Goal: Task Accomplishment & Management: Manage account settings

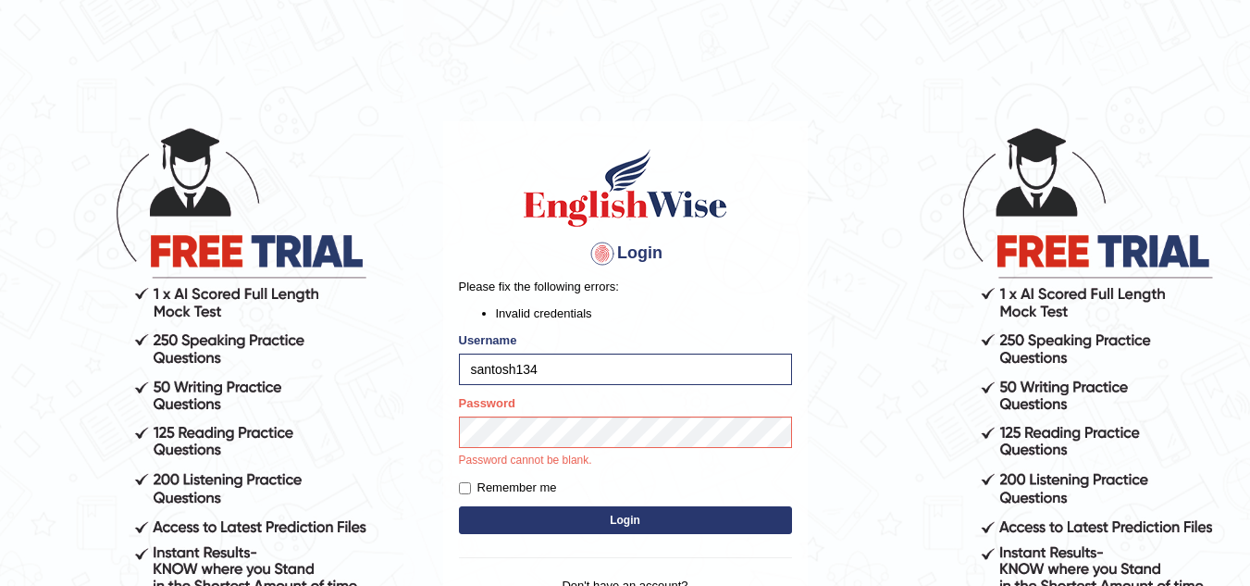
click at [467, 494] on label "Remember me" at bounding box center [508, 488] width 98 height 19
click at [467, 494] on input "Remember me" at bounding box center [465, 488] width 12 height 12
checkbox input "true"
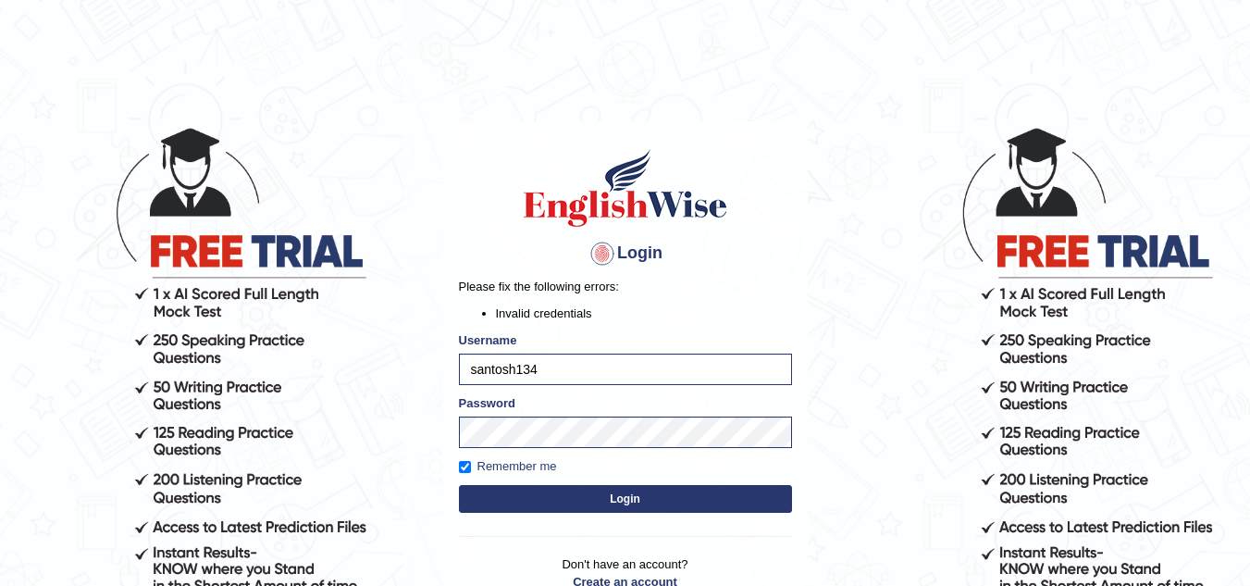
click at [531, 507] on button "Login" at bounding box center [625, 499] width 333 height 28
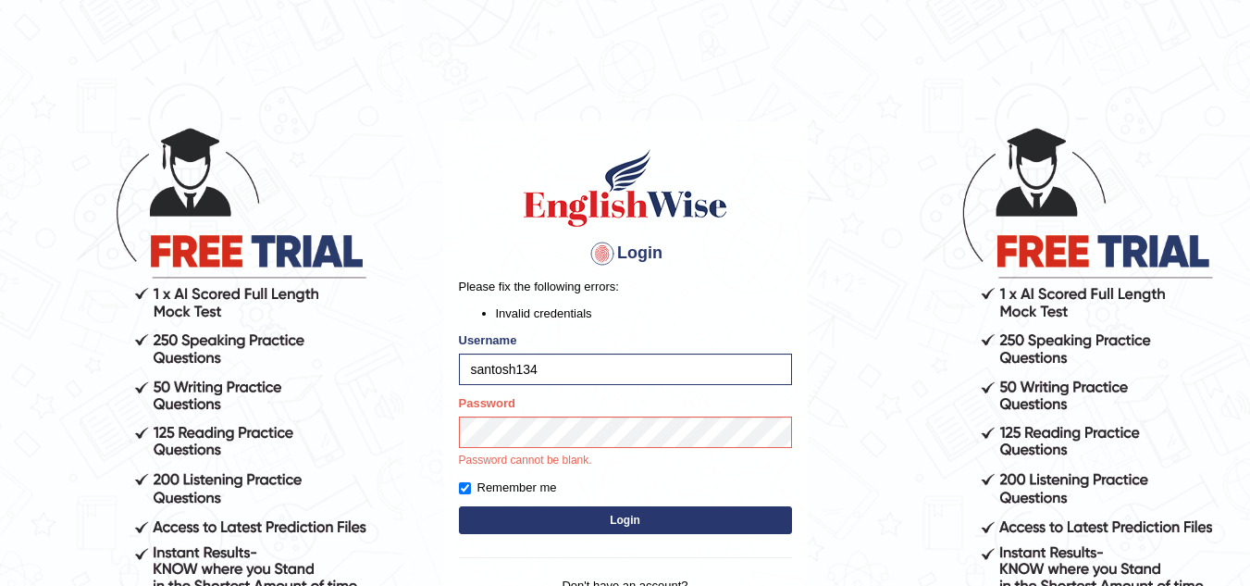
click at [514, 521] on div "Login Please fix the following errors: Invalid credentials Username santosh134 …" at bounding box center [625, 390] width 365 height 538
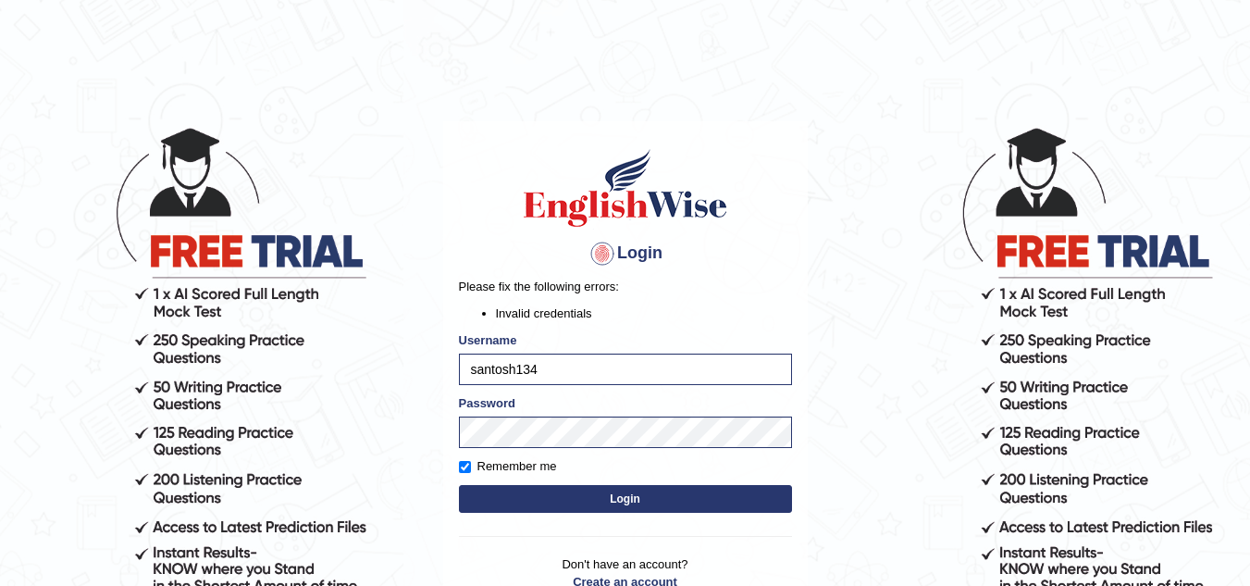
click at [530, 488] on button "Login" at bounding box center [625, 499] width 333 height 28
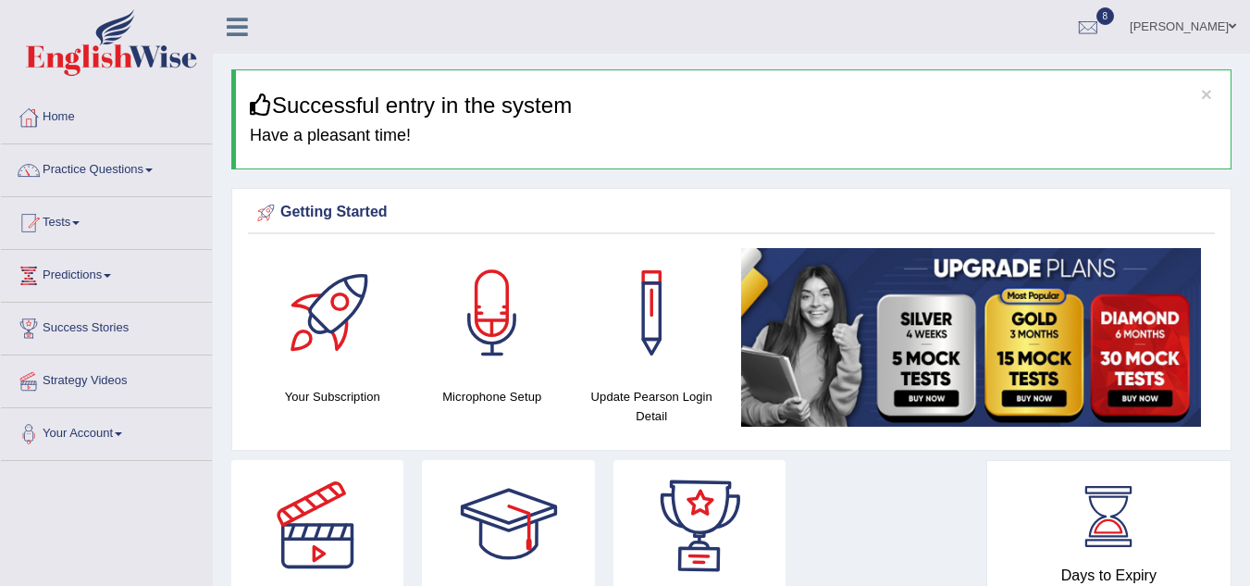
click at [963, 444] on div "Getting Started Your Subscription Microphone Setup Update Pearson Login Detail ×" at bounding box center [731, 319] width 1001 height 263
click at [1101, 17] on div at bounding box center [1089, 28] width 28 height 28
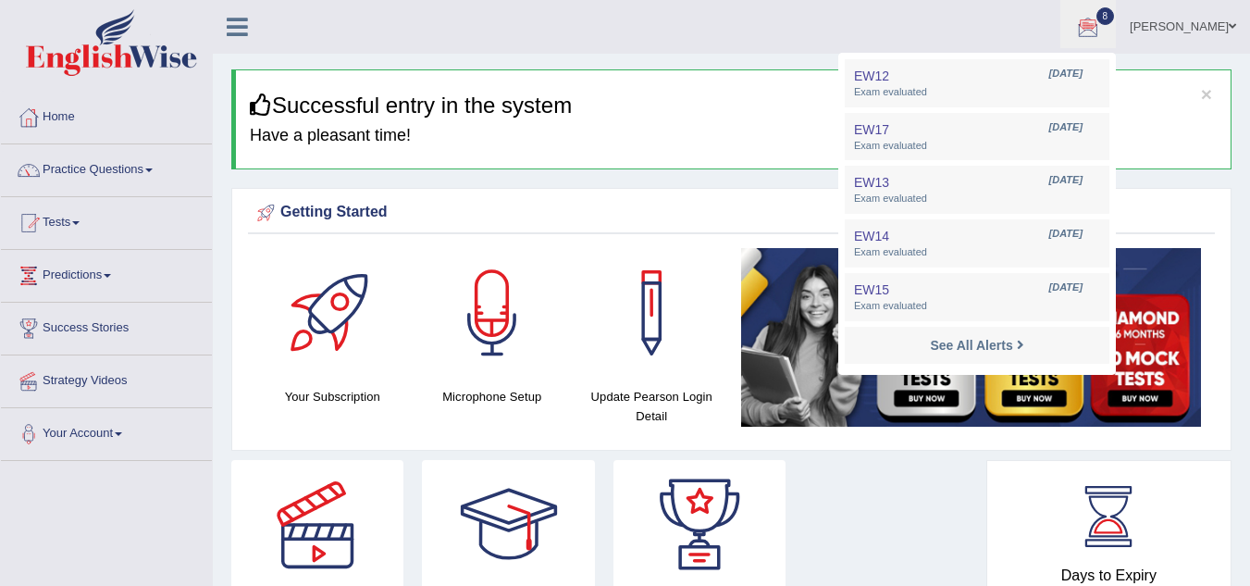
click at [1175, 143] on h4 "Have a pleasant time!" at bounding box center [733, 136] width 967 height 19
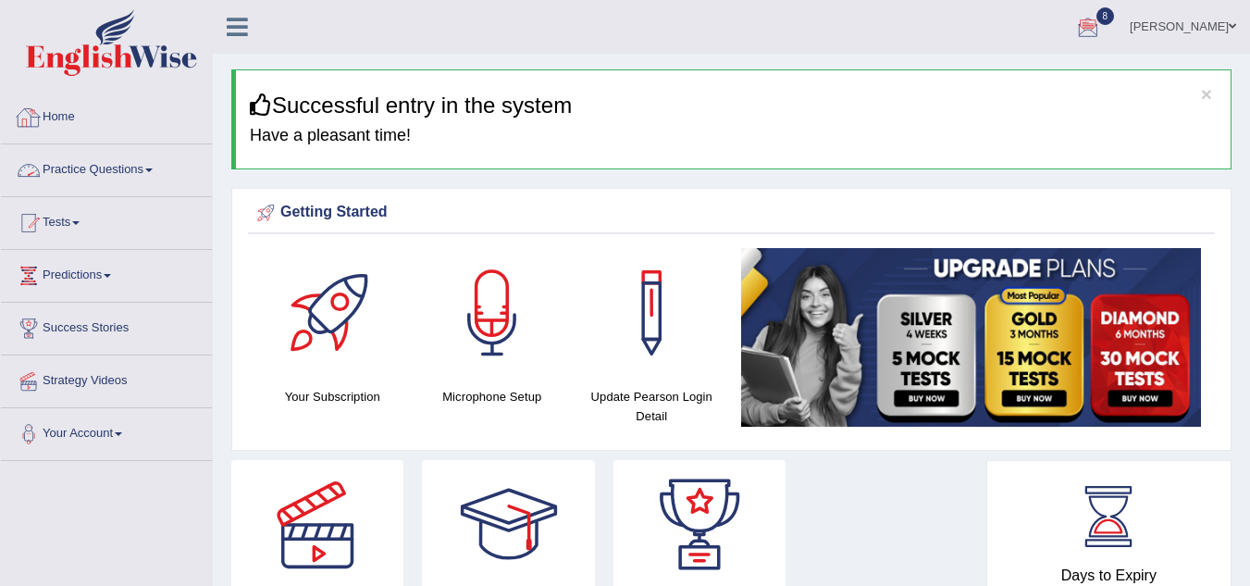
click at [74, 117] on link "Home" at bounding box center [106, 115] width 211 height 46
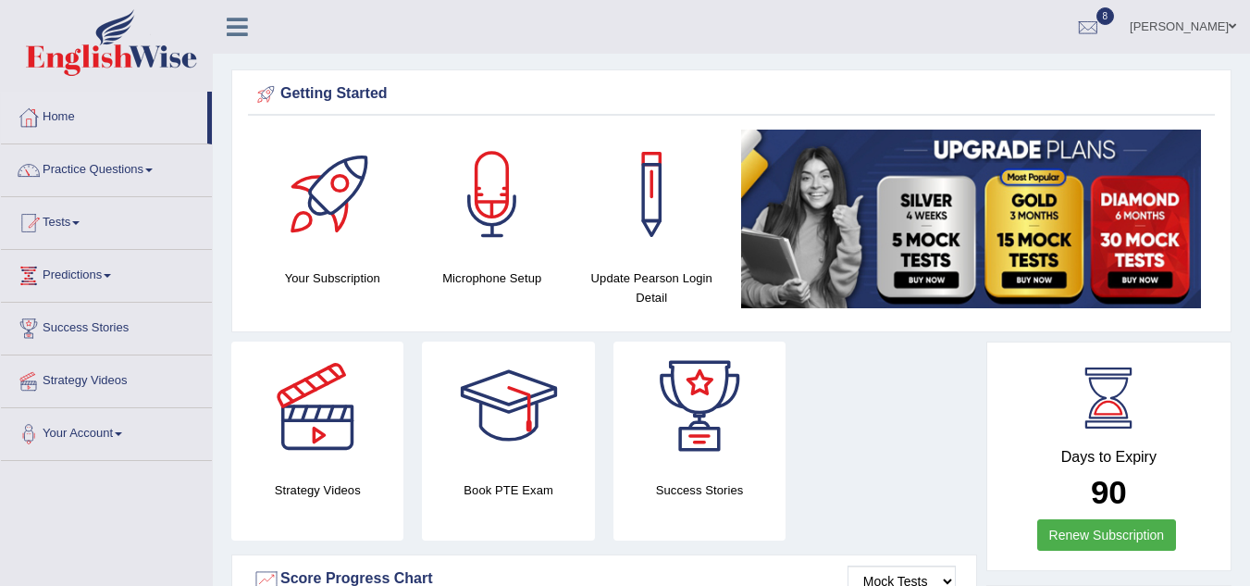
click at [1226, 30] on link "[PERSON_NAME]" at bounding box center [1183, 24] width 134 height 48
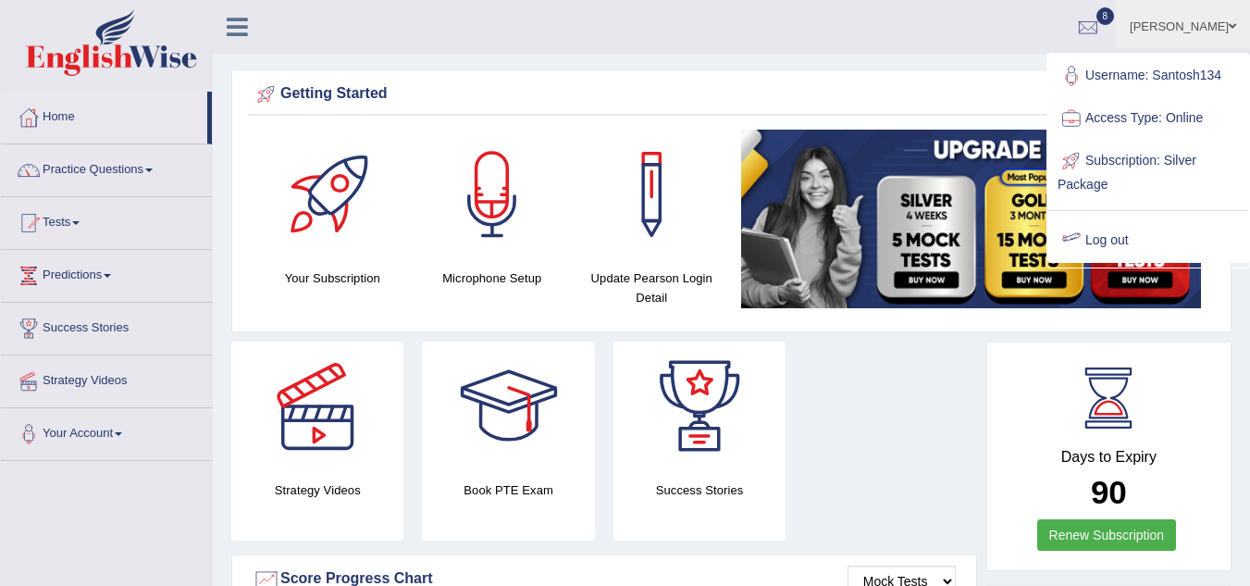
click at [1209, 372] on div "Days to Expiry 90 Renew Subscription" at bounding box center [1109, 458] width 212 height 205
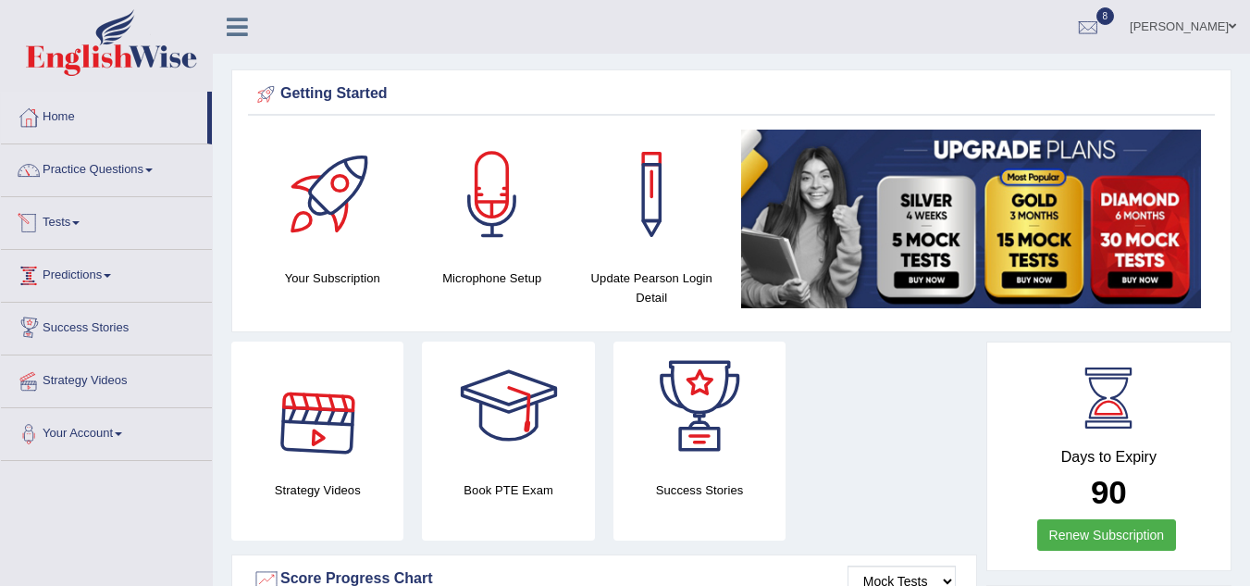
click at [82, 232] on link "Tests" at bounding box center [106, 220] width 211 height 46
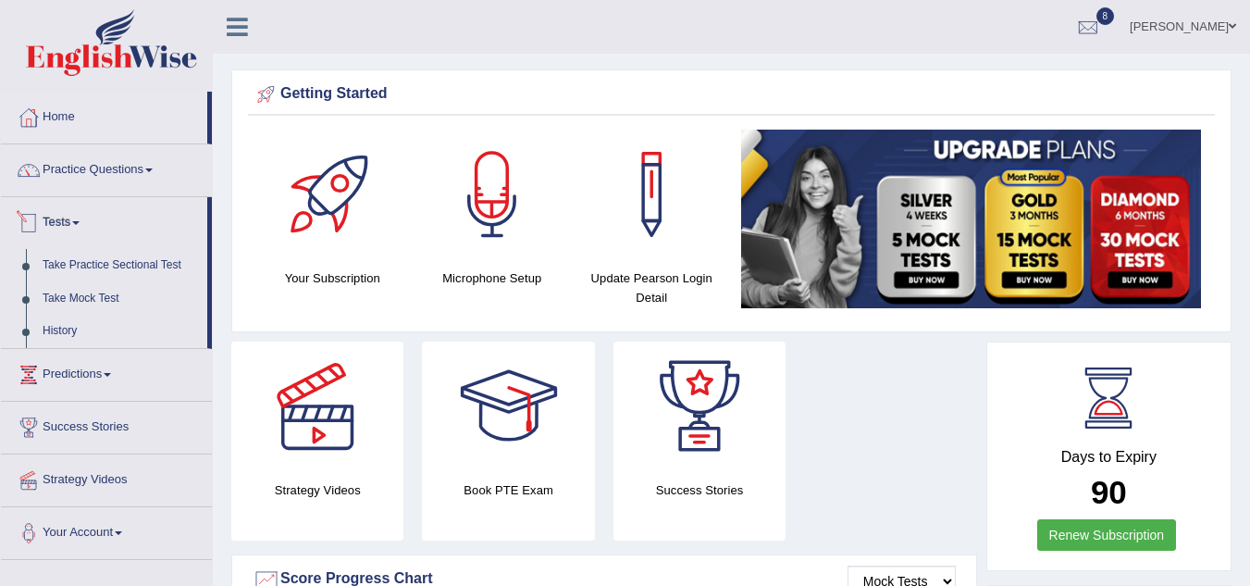
click at [126, 217] on link "Tests" at bounding box center [104, 220] width 206 height 46
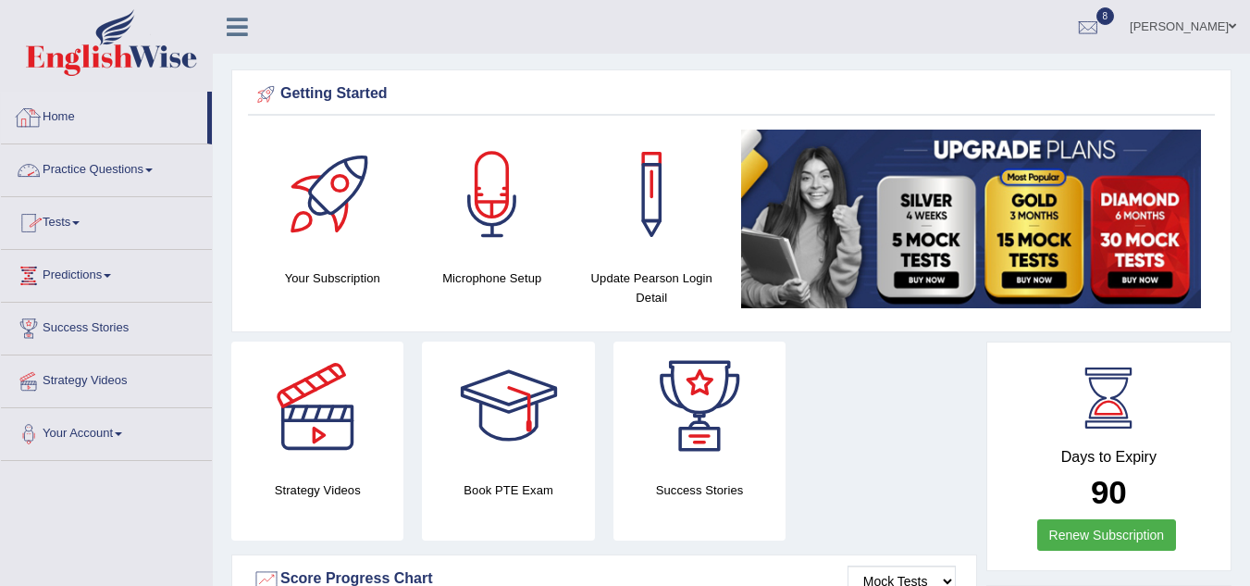
click at [77, 112] on link "Home" at bounding box center [104, 115] width 206 height 46
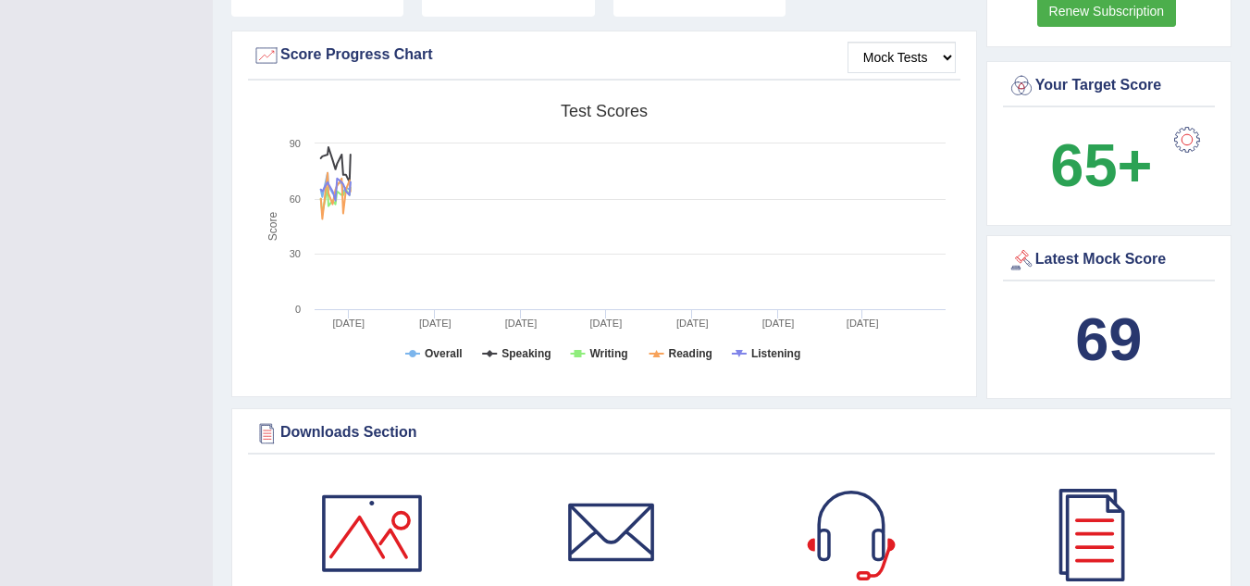
scroll to position [525, 0]
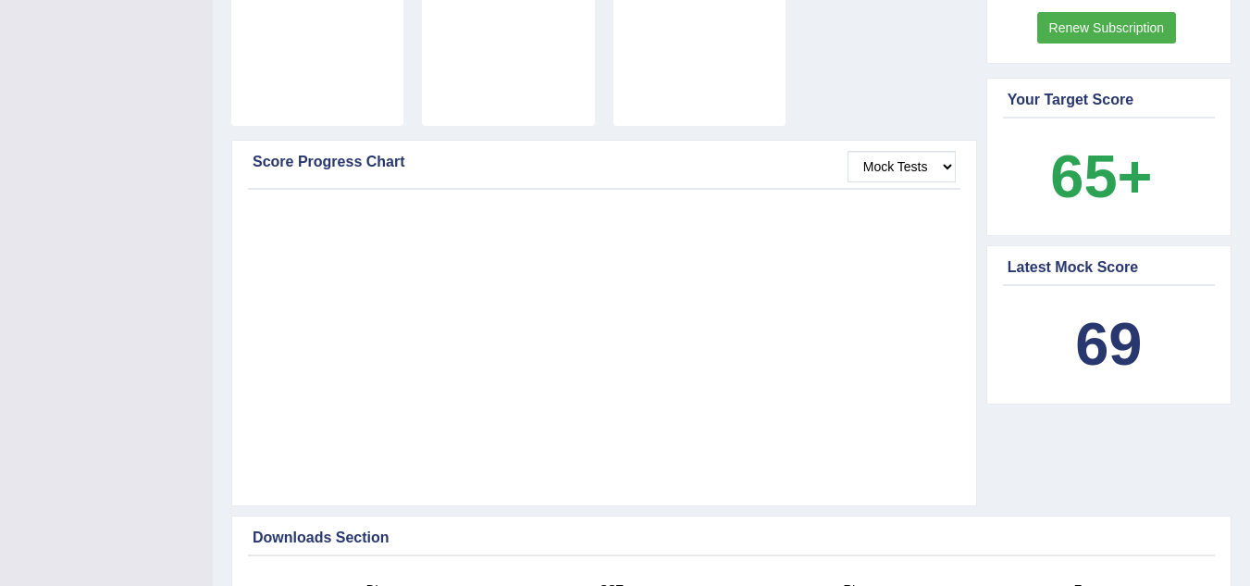
scroll to position [408, 0]
click at [535, 259] on div at bounding box center [604, 348] width 703 height 287
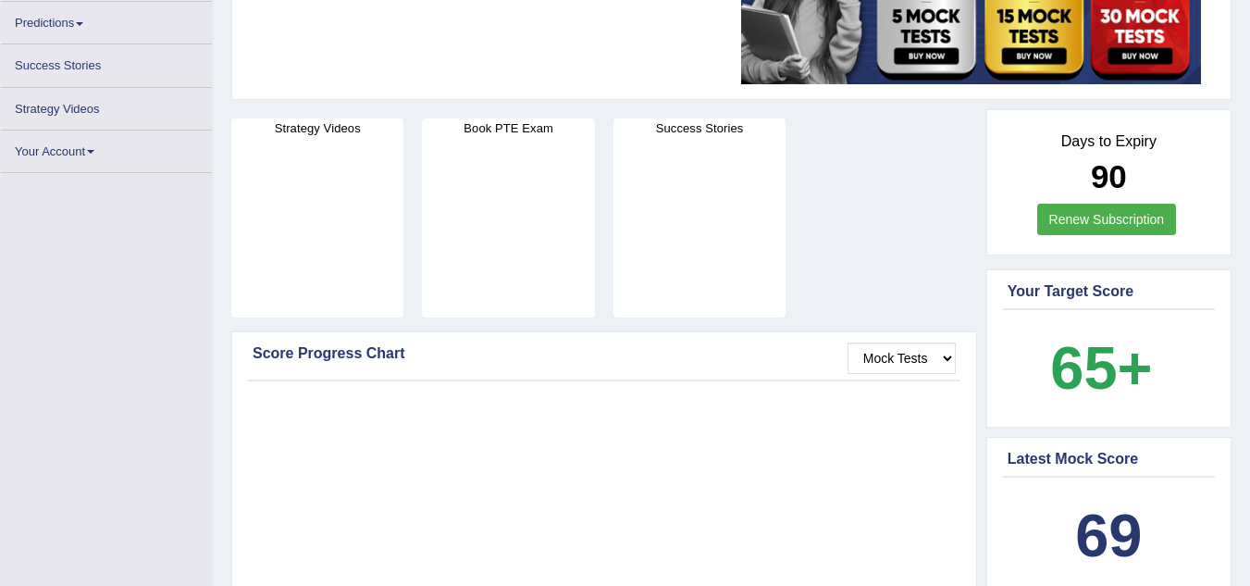
scroll to position [222, 0]
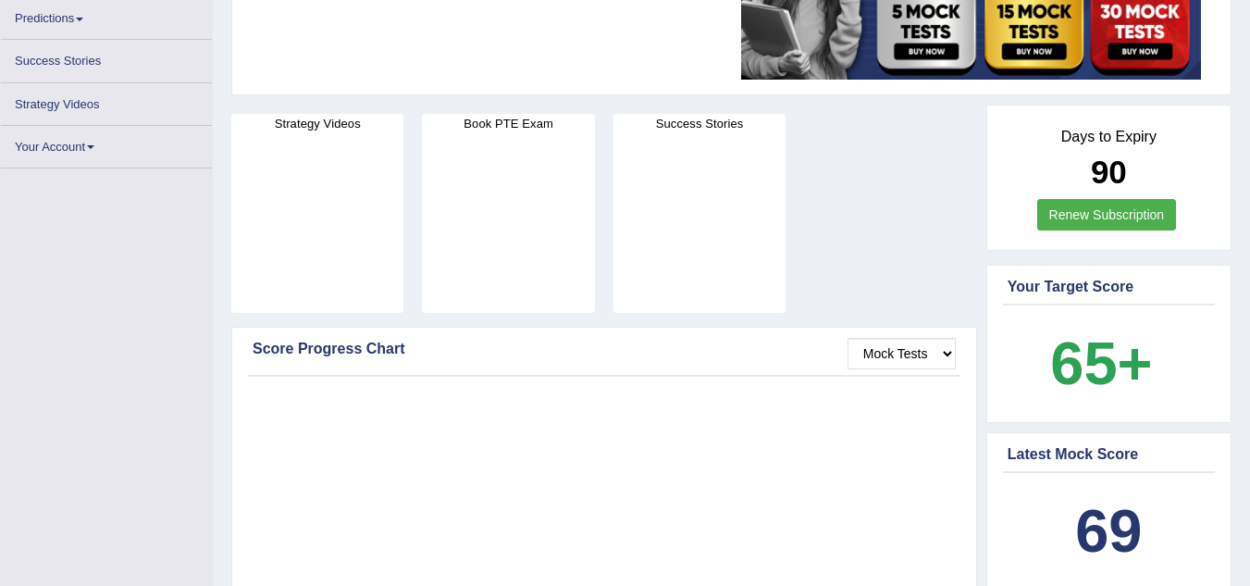
click at [1086, 210] on link "Renew Subscription" at bounding box center [1108, 214] width 140 height 31
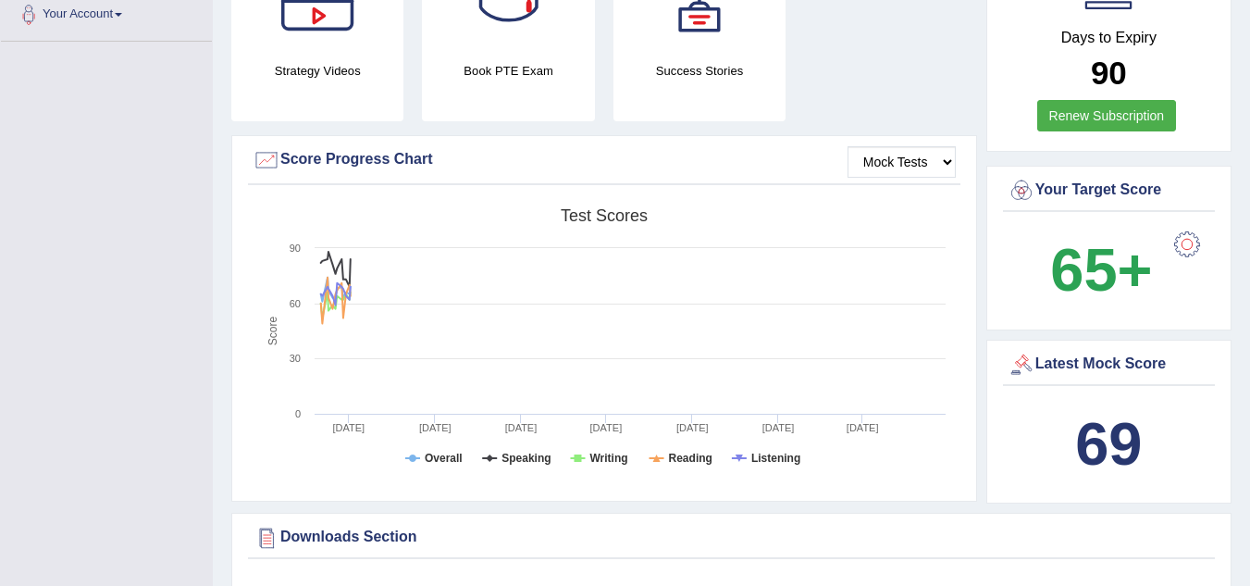
scroll to position [417, 0]
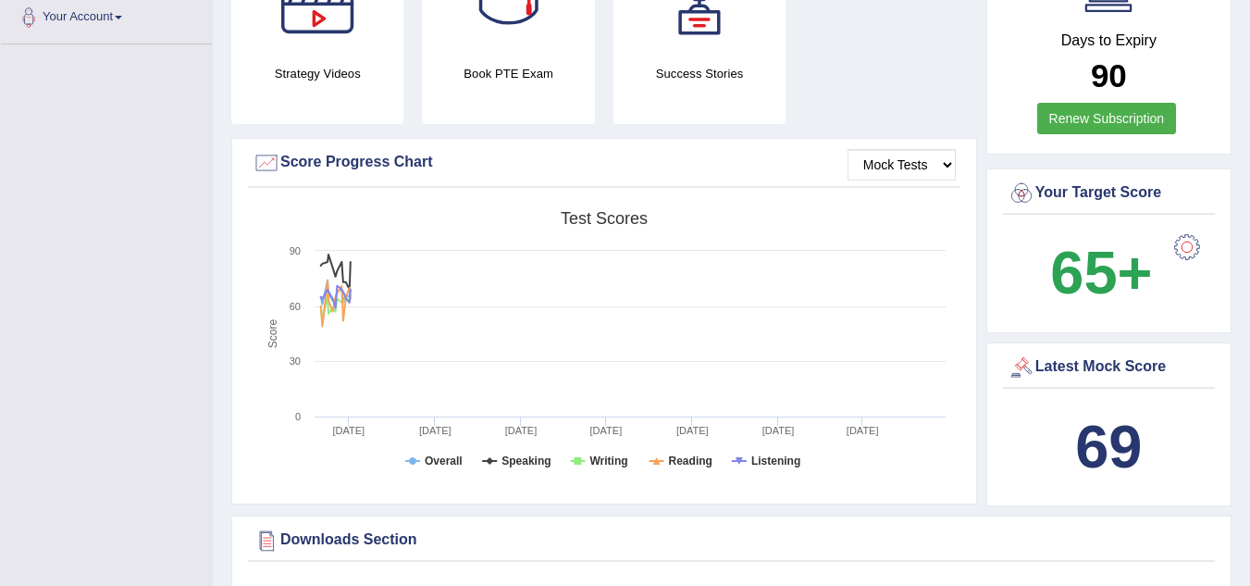
click at [1192, 243] on div at bounding box center [1187, 247] width 37 height 37
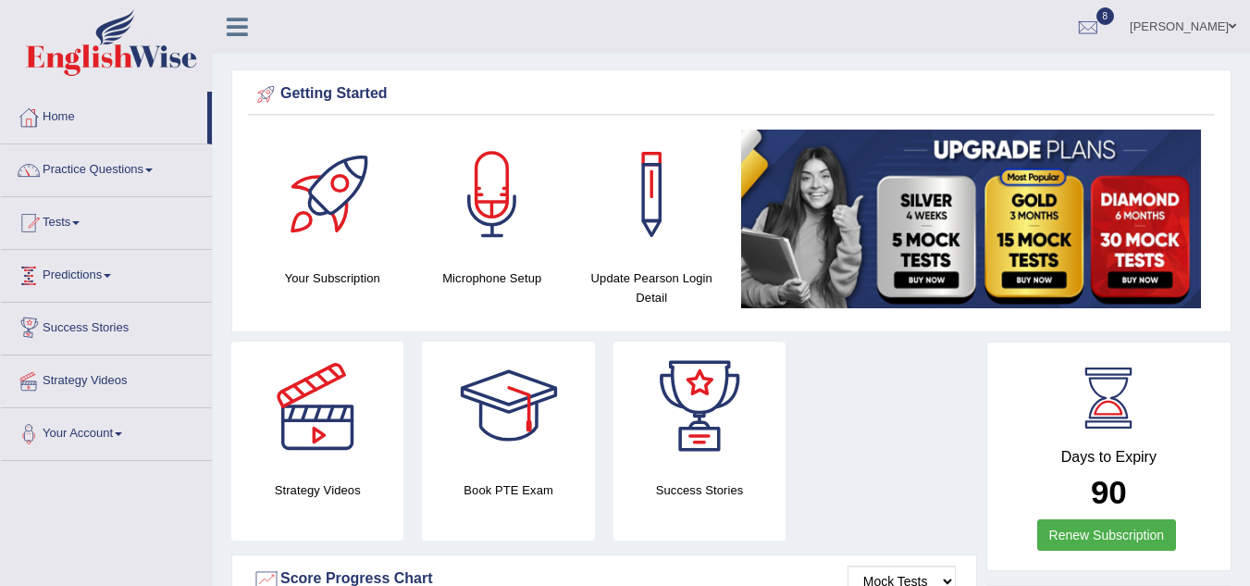
click at [112, 333] on link "Success Stories" at bounding box center [106, 326] width 211 height 46
